Goal: Task Accomplishment & Management: Manage account settings

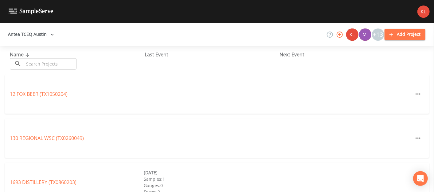
click at [42, 69] on div "Name ​ ​ Last Event Next Event" at bounding box center [217, 60] width 434 height 29
click at [42, 63] on input "text" at bounding box center [50, 63] width 52 height 11
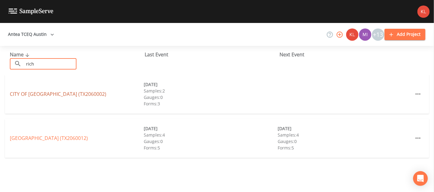
type input "rich"
click at [24, 94] on link "CITY OF [GEOGRAPHIC_DATA] (TX2060002)" at bounding box center [58, 94] width 96 height 7
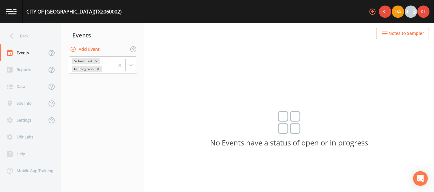
click at [99, 45] on button "Add Event" at bounding box center [85, 49] width 33 height 11
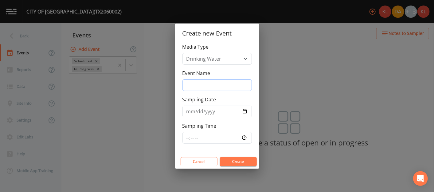
click at [223, 87] on input "Event Name" at bounding box center [216, 85] width 69 height 12
type input "[DATE]"
click at [243, 156] on div "Cancel Create" at bounding box center [217, 162] width 84 height 14
click at [243, 157] on button "Create" at bounding box center [238, 161] width 37 height 9
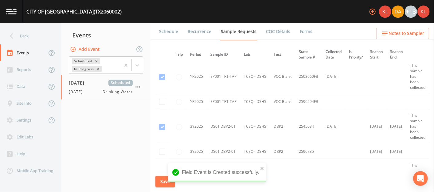
scroll to position [525, 11]
checkbox input "true"
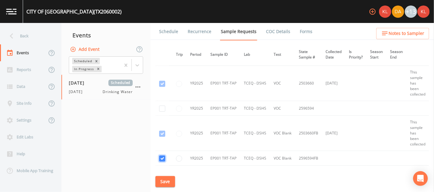
scroll to position [469, 11]
checkbox input "true"
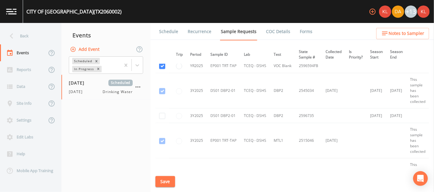
scroll to position [562, 11]
click at [161, 118] on td at bounding box center [162, 115] width 14 height 15
click at [161, 94] on input "checkbox" at bounding box center [162, 91] width 6 height 6
checkbox input "true"
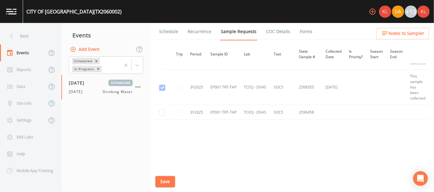
scroll to position [650, 11]
click at [164, 91] on input "checkbox" at bounding box center [162, 88] width 6 height 6
checkbox input "true"
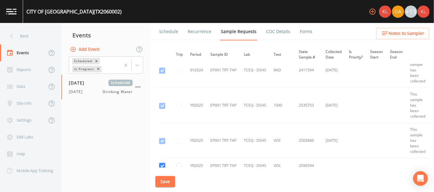
scroll to position [405, 11]
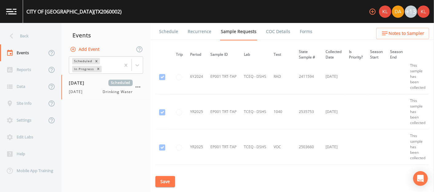
click at [171, 179] on button "Save" at bounding box center [165, 181] width 20 height 11
click at [172, 30] on link "Schedule" at bounding box center [168, 31] width 21 height 17
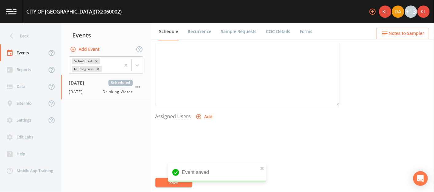
scroll to position [201, 0]
click at [206, 112] on button "Add" at bounding box center [204, 112] width 21 height 11
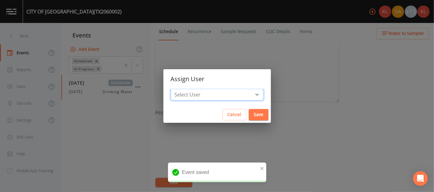
click at [224, 96] on select "Select User [PERSON_NAME] [PERSON_NAME] [PERSON_NAME] [PERSON_NAME] [PERSON_NAM…" at bounding box center [217, 95] width 93 height 12
select select "cc3a99b6-42a3-44aa-bed9-88599eb009c7"
click at [190, 89] on select "Select User [PERSON_NAME] [PERSON_NAME] [PERSON_NAME] [PERSON_NAME] [PERSON_NAM…" at bounding box center [217, 95] width 93 height 12
click at [249, 110] on button "Save" at bounding box center [259, 114] width 20 height 11
select select
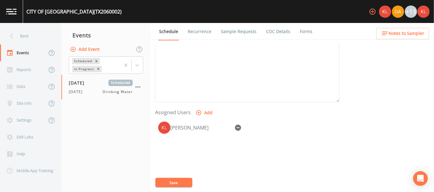
click at [164, 180] on button "Save" at bounding box center [173, 182] width 37 height 9
